Goal: Task Accomplishment & Management: Use online tool/utility

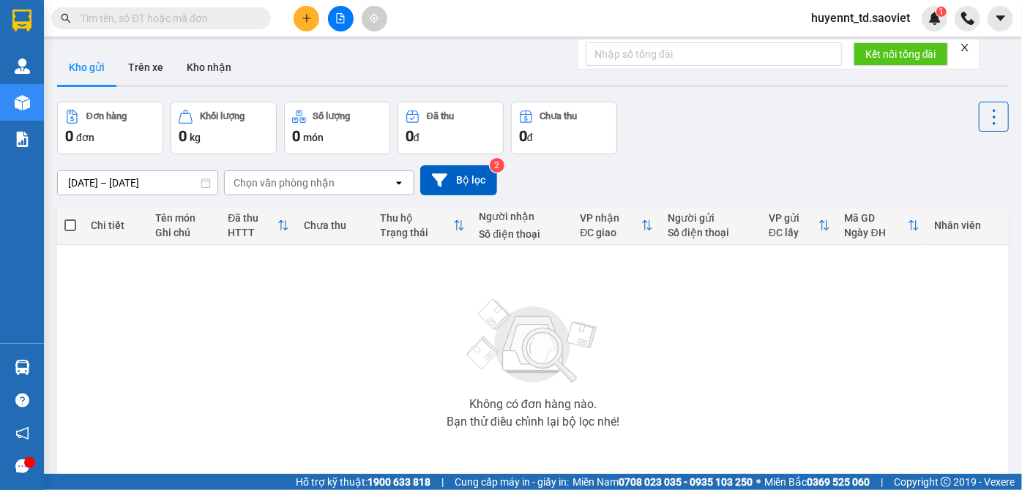
click at [220, 21] on input "text" at bounding box center [167, 18] width 173 height 16
paste input "0982676525"
type input "0982676525"
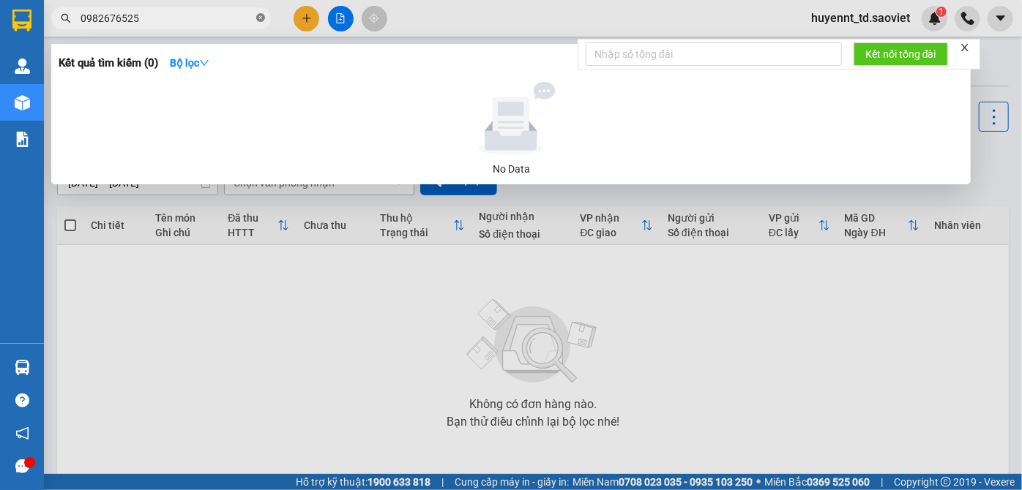
click at [264, 22] on icon "close-circle" at bounding box center [260, 17] width 9 height 9
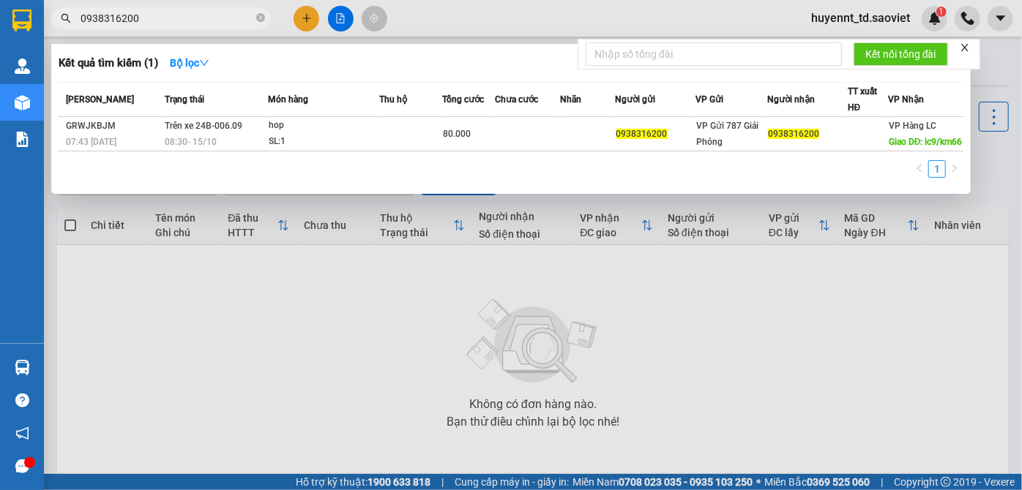
type input "0938316200"
click at [837, 351] on div at bounding box center [511, 245] width 1022 height 490
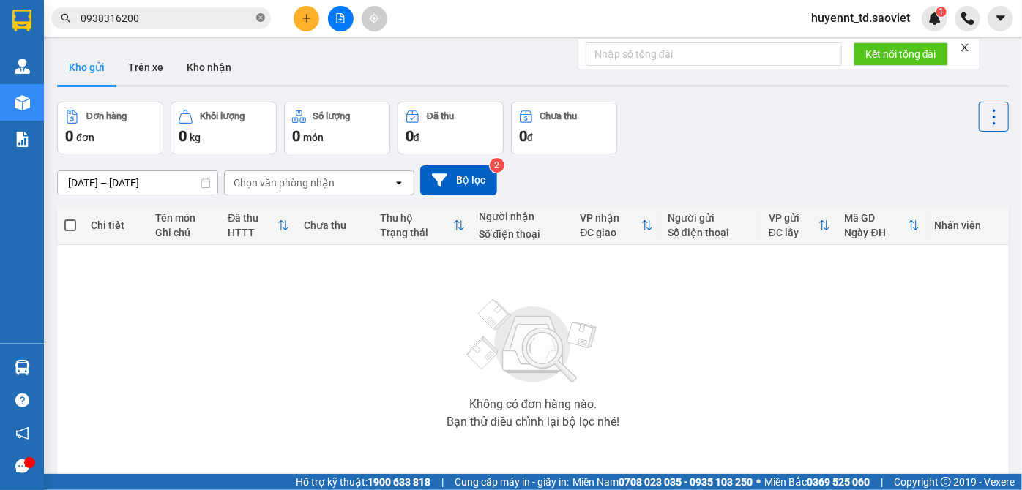
click at [261, 16] on icon "close-circle" at bounding box center [260, 17] width 9 height 9
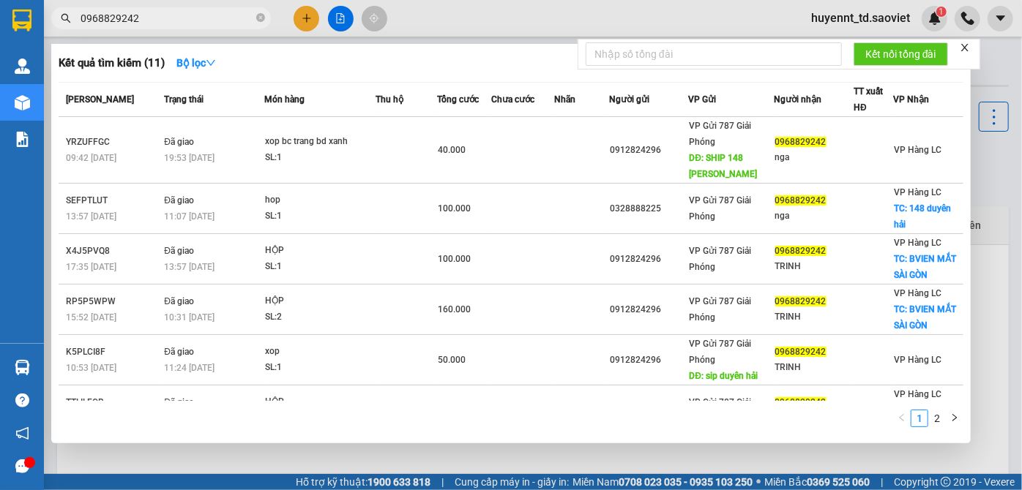
type input "0968829242"
click at [472, 63] on div "Kết quả tìm kiếm ( 11 ) Bộ lọc" at bounding box center [511, 62] width 905 height 23
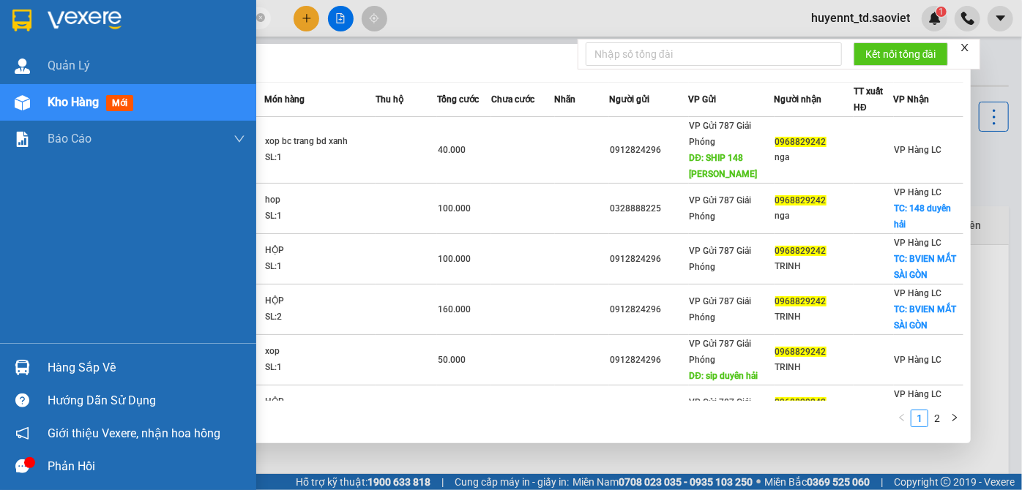
click at [0, 253] on div "Quản [PERSON_NAME] hàng mới Báo cáo 2. Doanh thu thực tế chi tiết theo phòng hà…" at bounding box center [128, 196] width 256 height 296
